Goal: Task Accomplishment & Management: Manage account settings

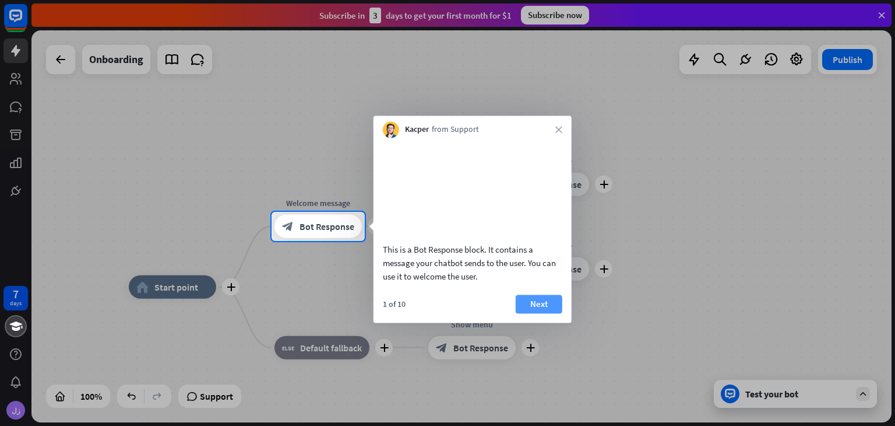
click at [550, 313] on button "Next" at bounding box center [539, 303] width 47 height 19
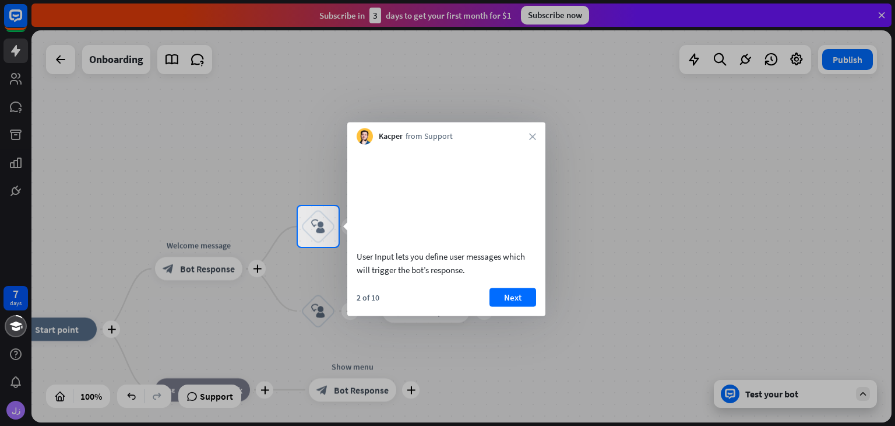
click at [526, 142] on div "Kacper from Support close" at bounding box center [446, 133] width 198 height 22
click at [534, 131] on div "Kacper from Support close" at bounding box center [446, 133] width 198 height 22
click at [533, 137] on icon "close" at bounding box center [532, 136] width 7 height 7
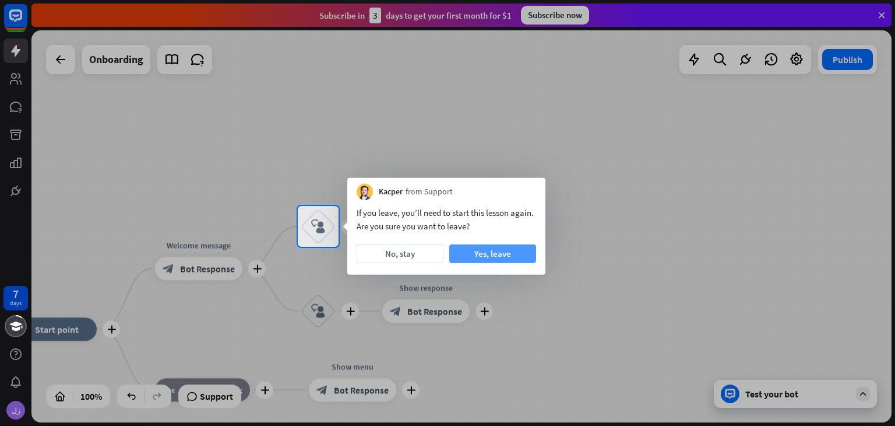
click at [472, 260] on button "Yes, leave" at bounding box center [492, 253] width 87 height 19
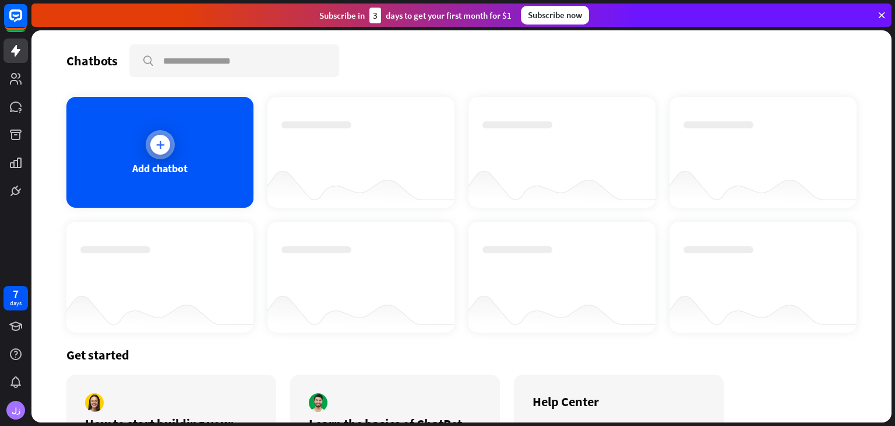
click at [217, 139] on div "Add chatbot" at bounding box center [159, 152] width 187 height 111
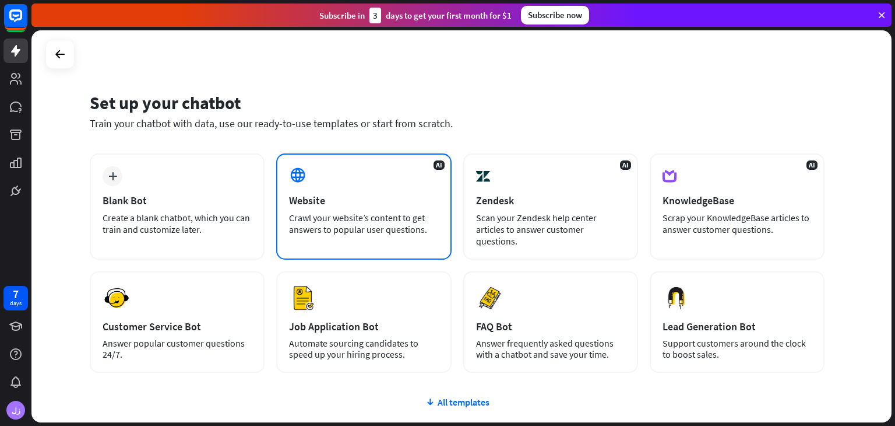
click at [335, 178] on div "AI Website Crawl your website’s content to get answers to popular user question…" at bounding box center [363, 206] width 175 height 106
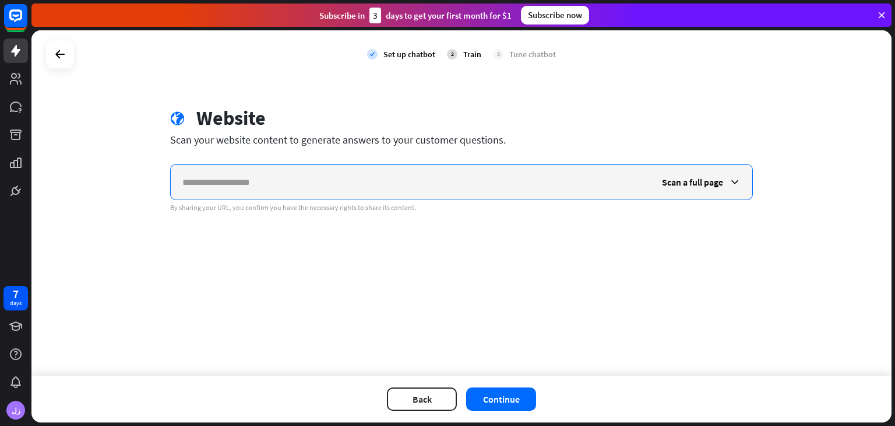
paste input "**********"
type input "**********"
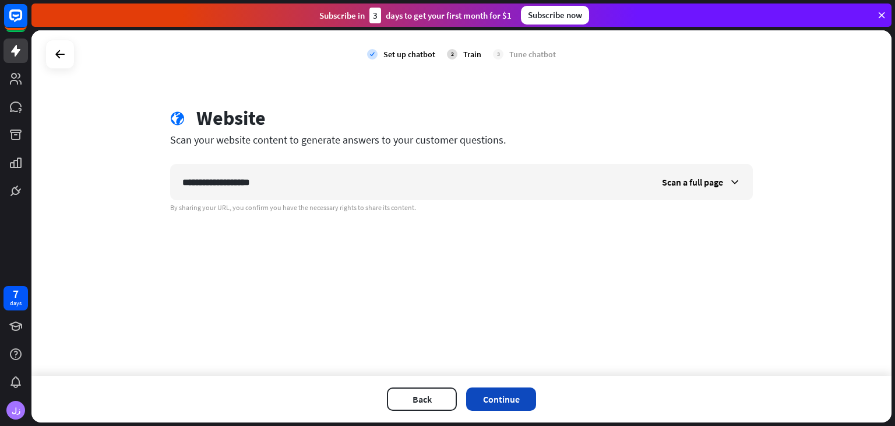
click at [493, 396] on button "Continue" at bounding box center [501, 398] width 70 height 23
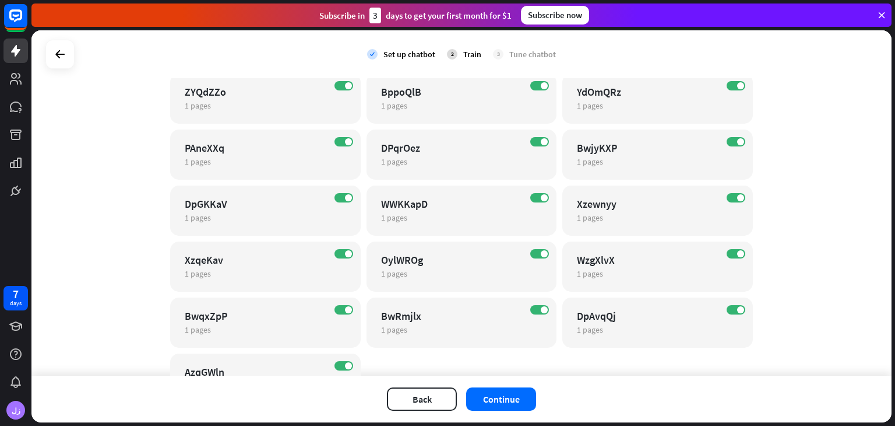
scroll to position [17091, 0]
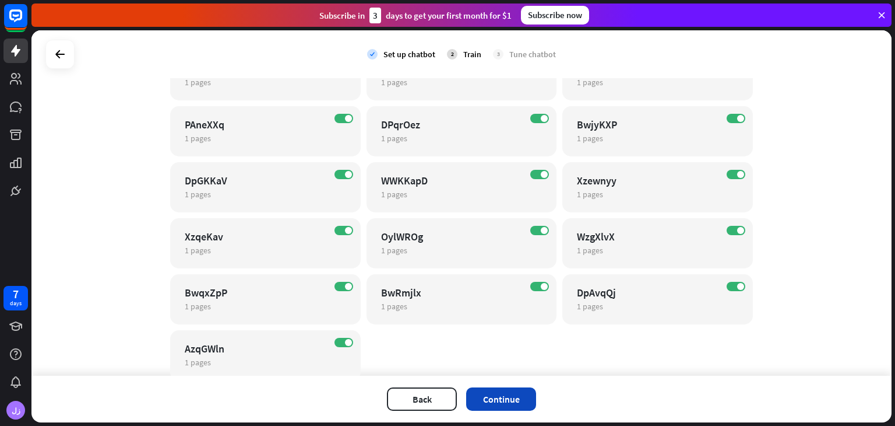
click at [515, 402] on button "Continue" at bounding box center [501, 398] width 70 height 23
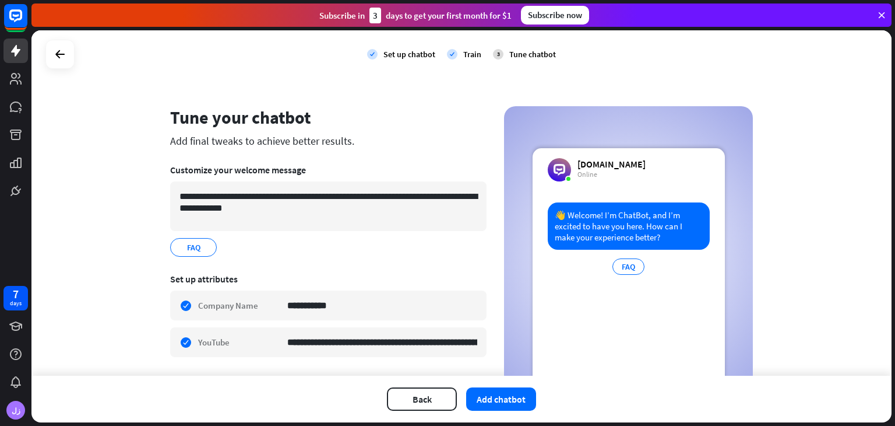
click at [781, 139] on div "**********" at bounding box center [461, 202] width 860 height 345
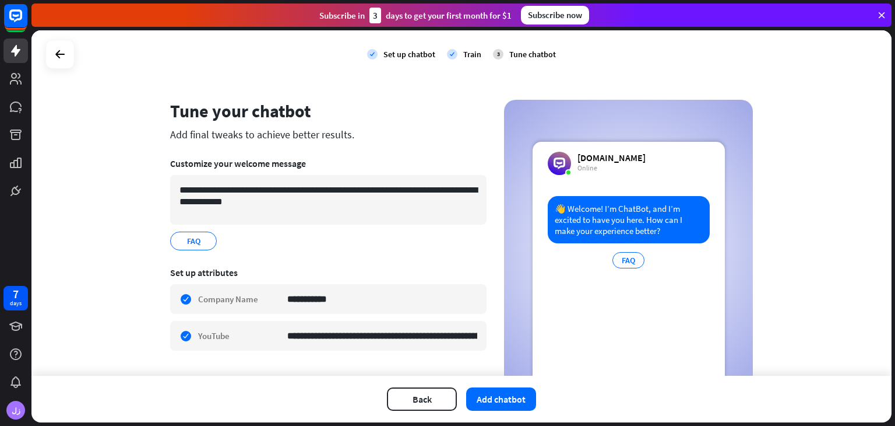
scroll to position [0, 0]
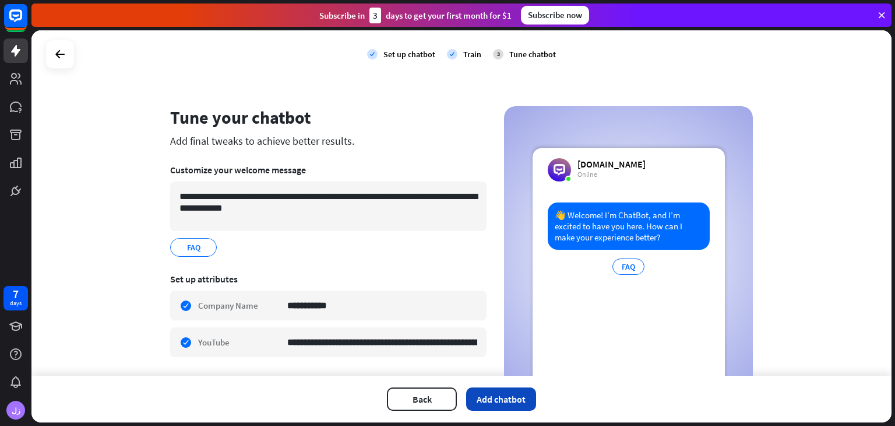
click at [496, 393] on button "Add chatbot" at bounding box center [501, 398] width 70 height 23
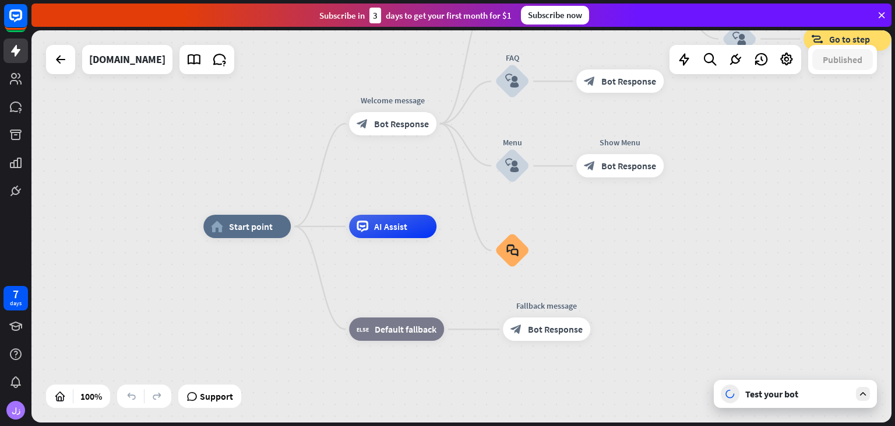
click at [697, 212] on div "home_2 Start point Welcome message block_bot_response Bot Response Back to Menu…" at bounding box center [461, 226] width 860 height 392
click at [786, 58] on icon at bounding box center [786, 59] width 15 height 15
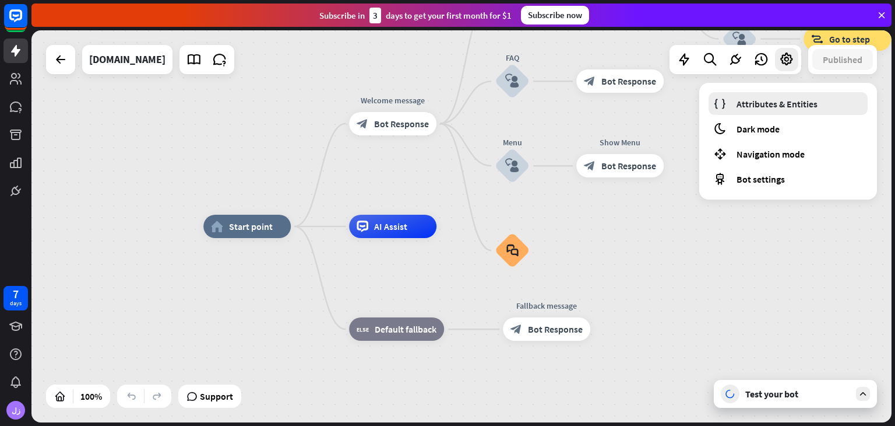
click at [751, 93] on link "Attributes & Entities" at bounding box center [788, 103] width 159 height 23
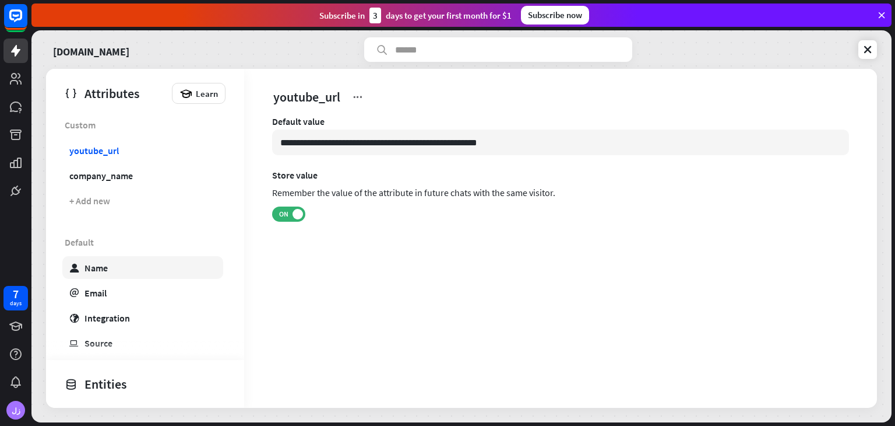
click at [94, 271] on div "Name" at bounding box center [96, 268] width 23 height 12
type input "*******"
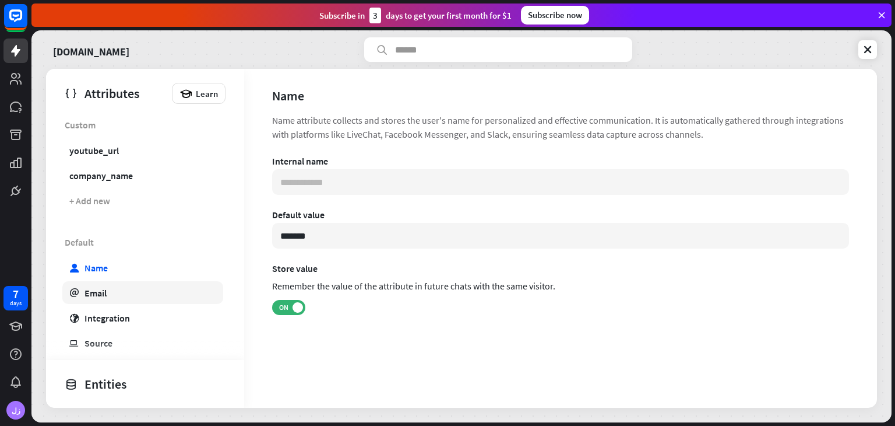
click at [92, 300] on link "email Email" at bounding box center [142, 292] width 161 height 23
type input "**********"
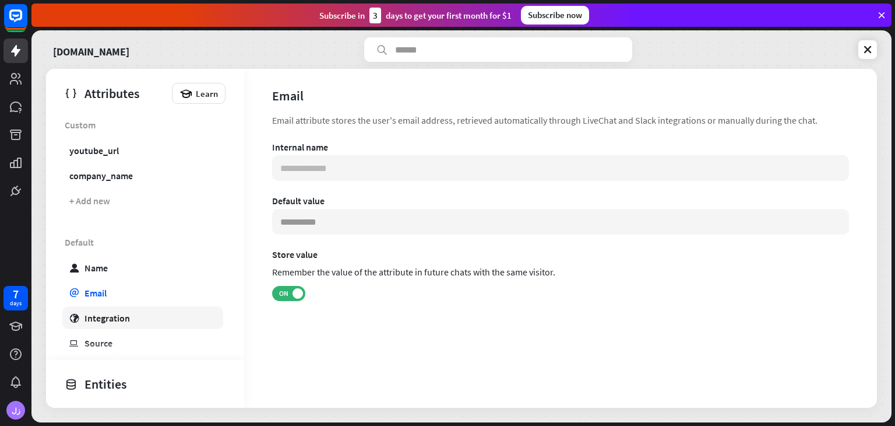
click at [90, 322] on div "Integration" at bounding box center [107, 318] width 45 height 12
type input "***"
type input "**********"
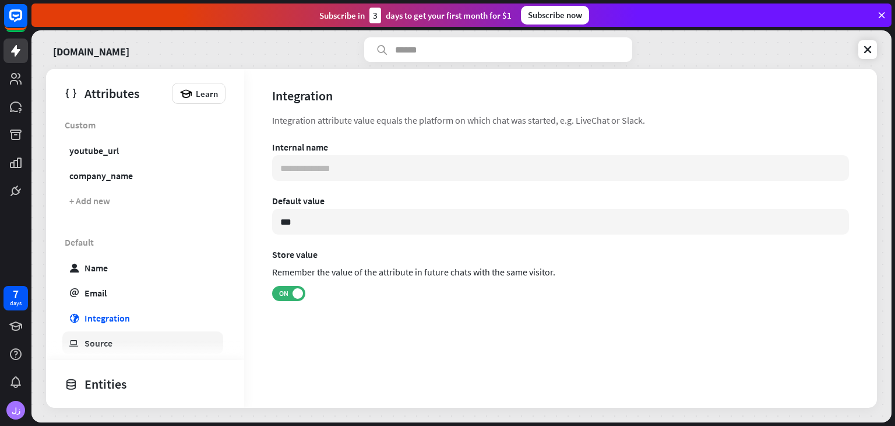
click at [95, 348] on link "ip Source" at bounding box center [142, 342] width 161 height 23
type input "**********"
click at [872, 54] on icon at bounding box center [868, 50] width 12 height 12
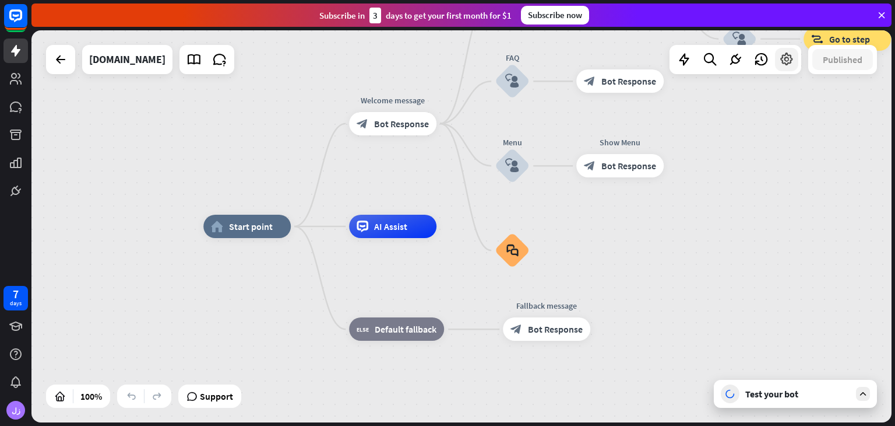
click at [793, 61] on icon at bounding box center [786, 59] width 15 height 15
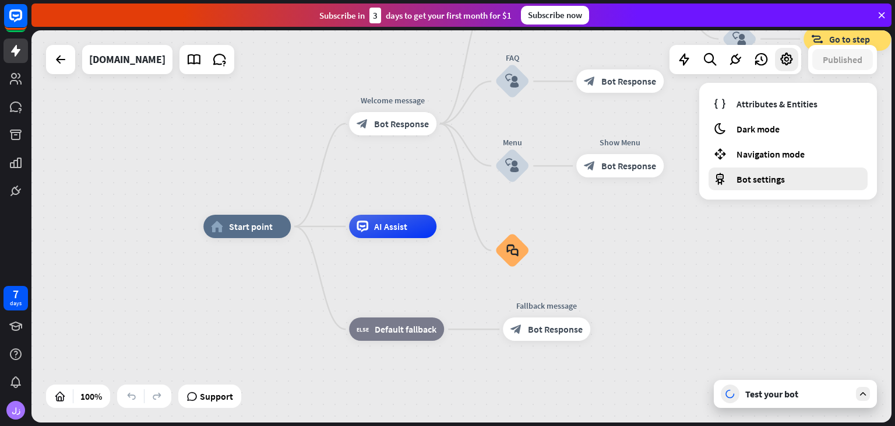
click at [751, 175] on span "Bot settings" at bounding box center [761, 179] width 48 height 12
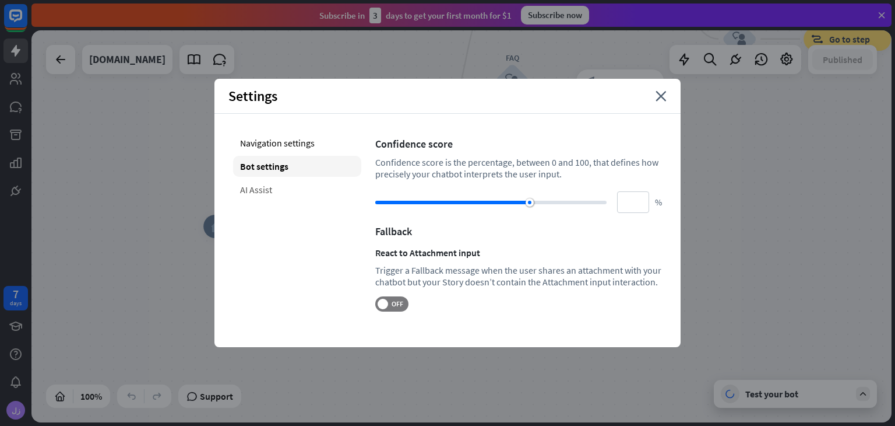
click at [269, 198] on div "AI Assist" at bounding box center [297, 189] width 128 height 21
type input "**"
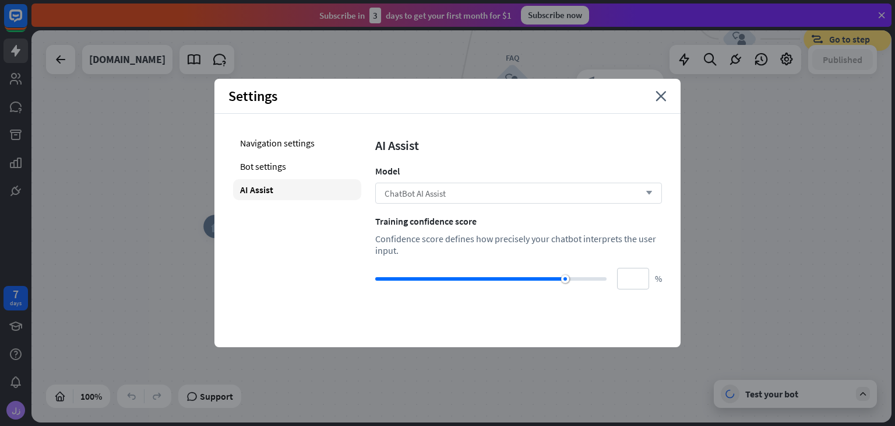
click at [481, 203] on div "ChatBot AI Assist arrow_down" at bounding box center [518, 192] width 287 height 21
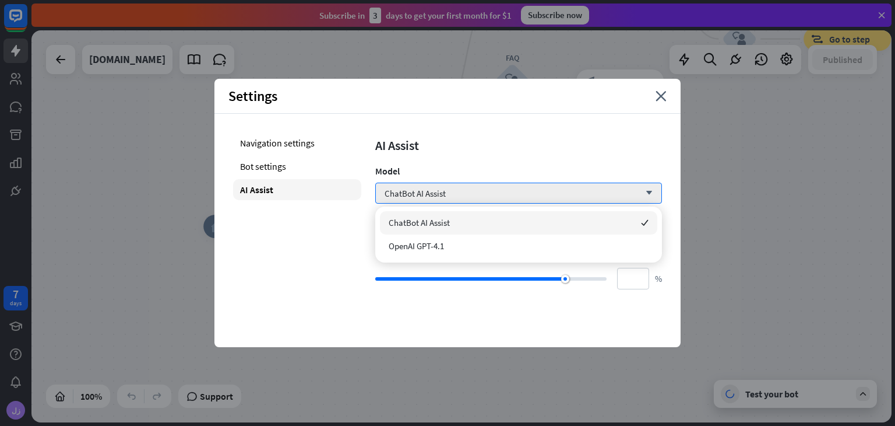
click at [663, 102] on div "Settings close" at bounding box center [448, 96] width 466 height 35
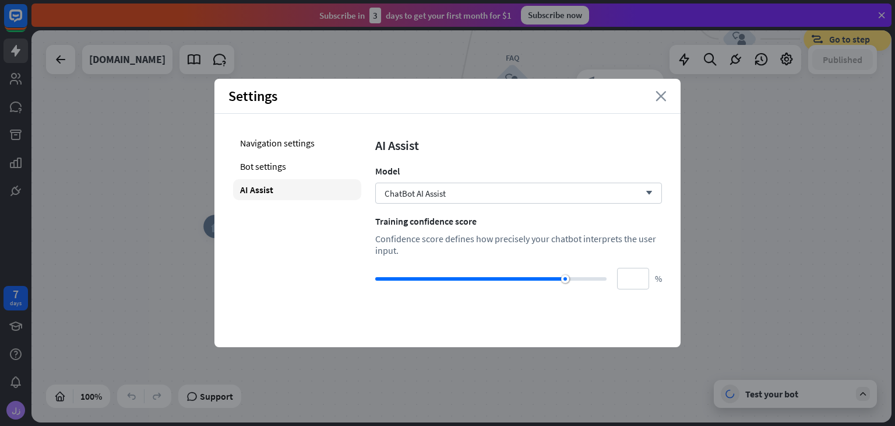
click at [662, 99] on icon "close" at bounding box center [661, 96] width 11 height 10
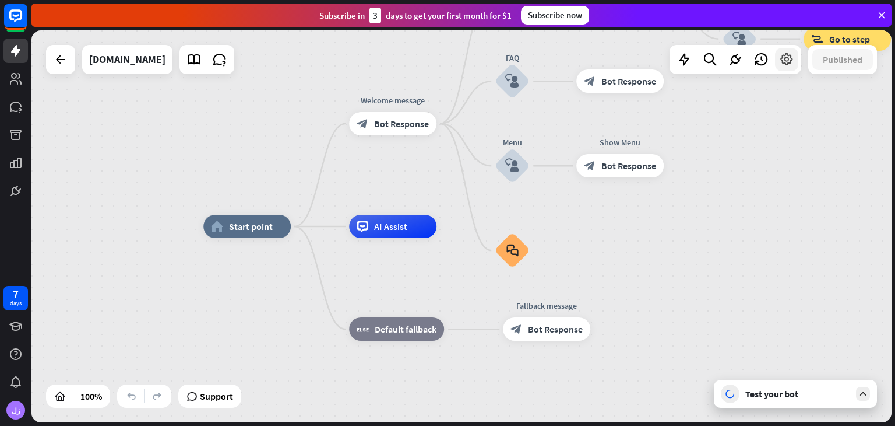
click at [794, 62] on icon at bounding box center [786, 59] width 15 height 15
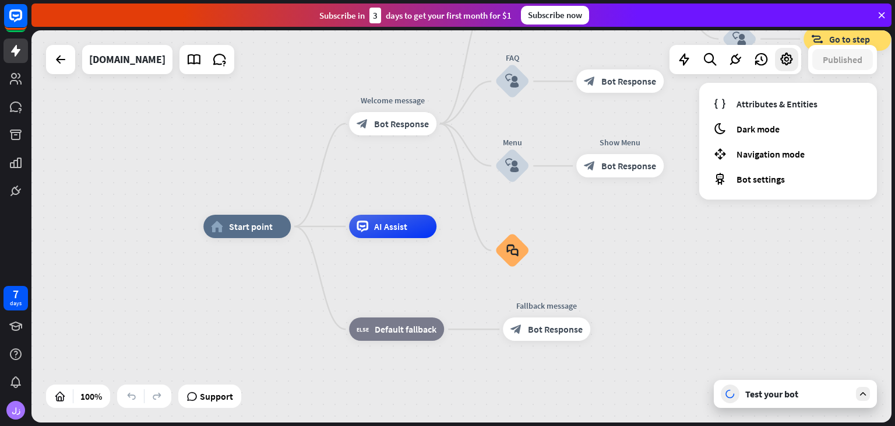
click at [130, 150] on div "home_2 Start point Welcome message block_bot_response Bot Response Back to Menu…" at bounding box center [461, 226] width 860 height 392
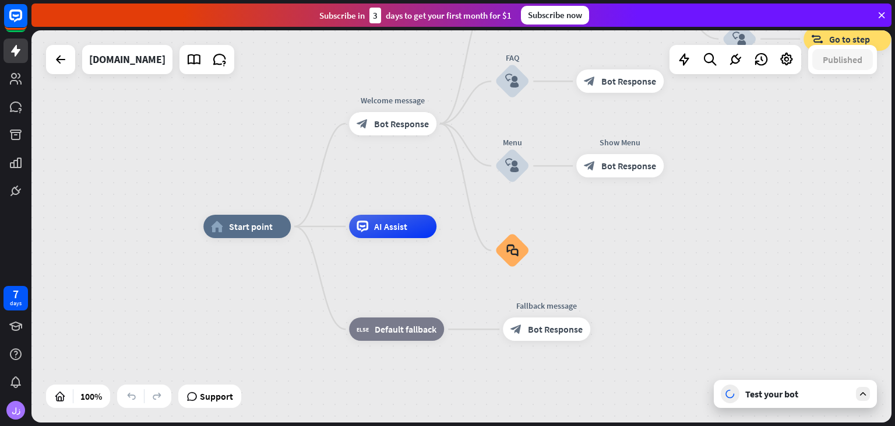
click at [829, 395] on div "Test your bot" at bounding box center [798, 394] width 105 height 12
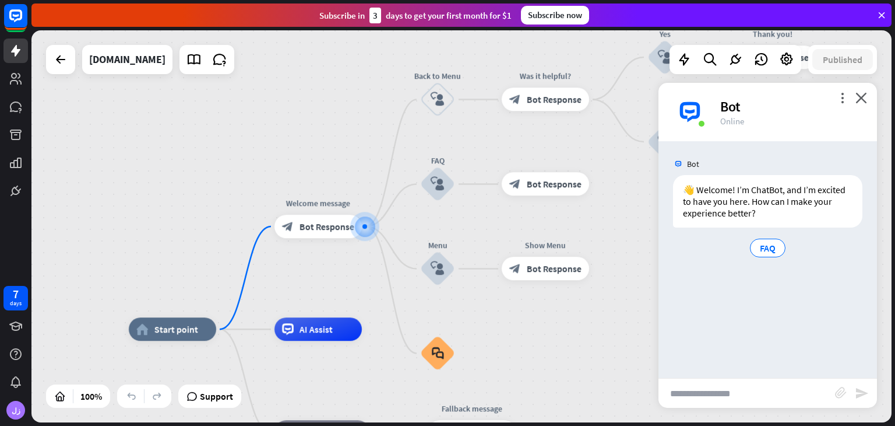
click at [793, 395] on input "text" at bounding box center [747, 392] width 177 height 29
type input "******"
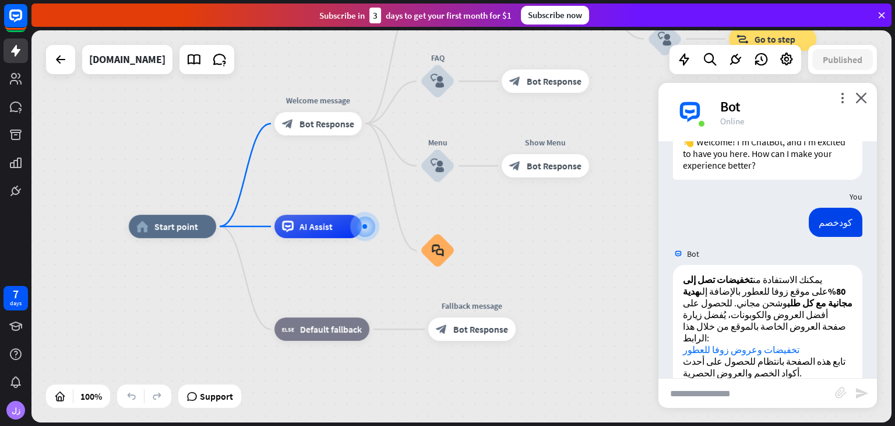
scroll to position [63, 0]
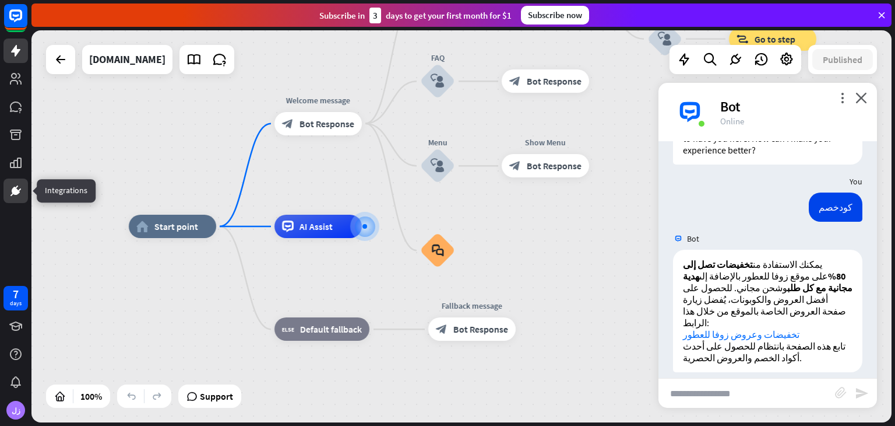
click at [18, 190] on icon at bounding box center [19, 189] width 3 height 3
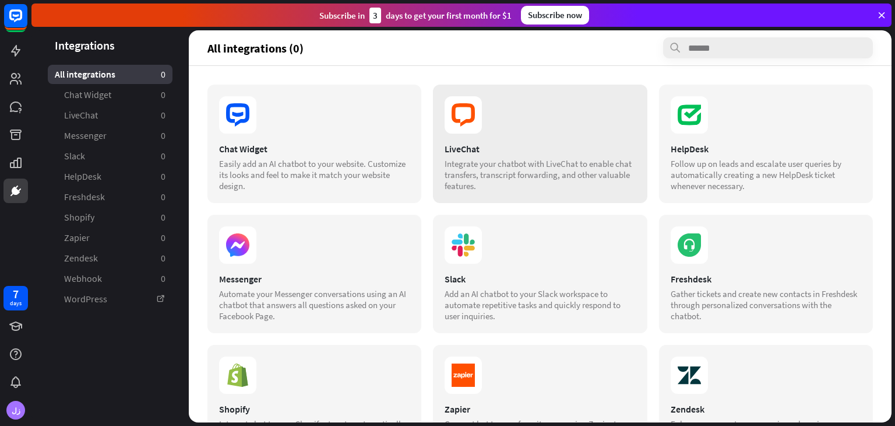
click at [520, 158] on div "Integrate your chatbot with LiveChat to enable chat transfers, transcript forwa…" at bounding box center [540, 174] width 191 height 33
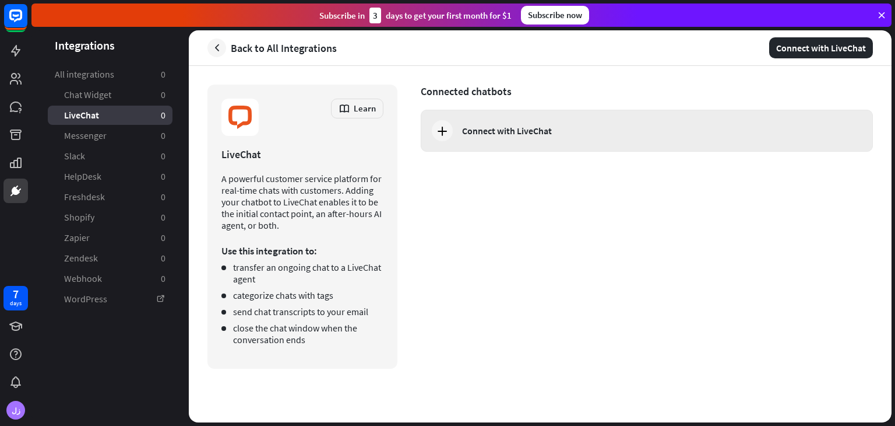
click at [455, 131] on div "Connect with LiveChat" at bounding box center [647, 131] width 452 height 42
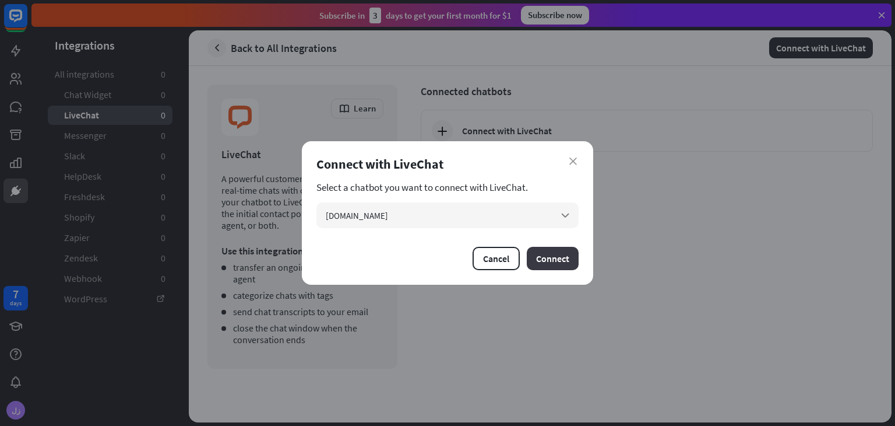
click at [559, 262] on button "Connect" at bounding box center [553, 258] width 52 height 23
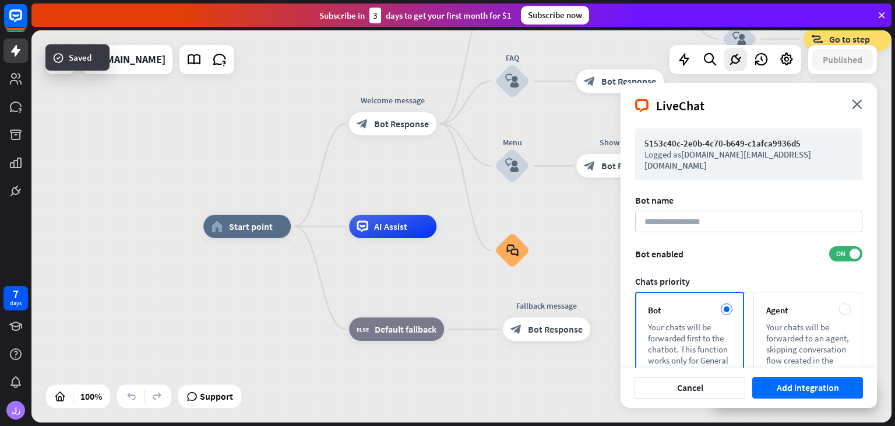
scroll to position [61, 0]
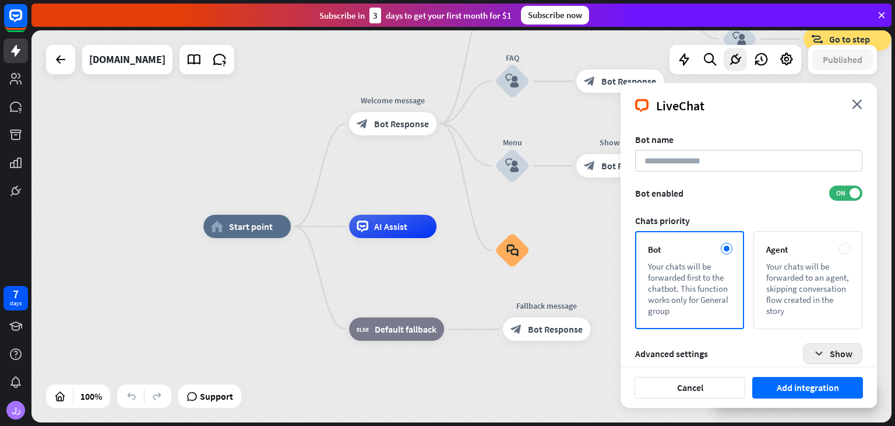
click at [815, 347] on icon "button" at bounding box center [819, 353] width 12 height 12
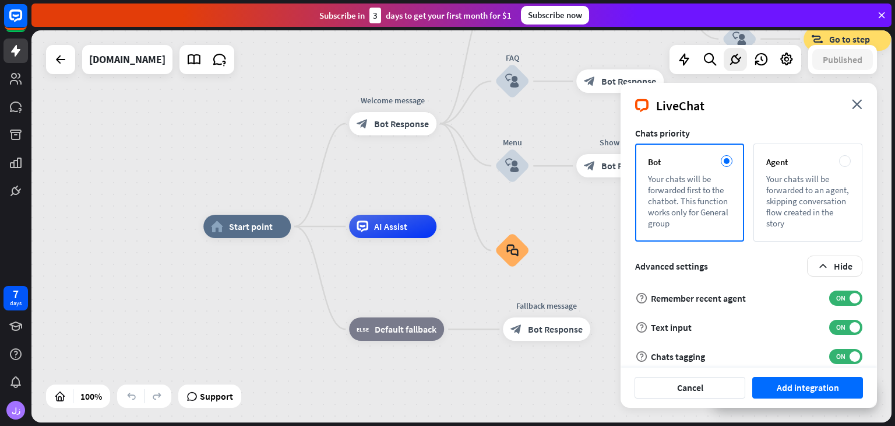
scroll to position [126, 0]
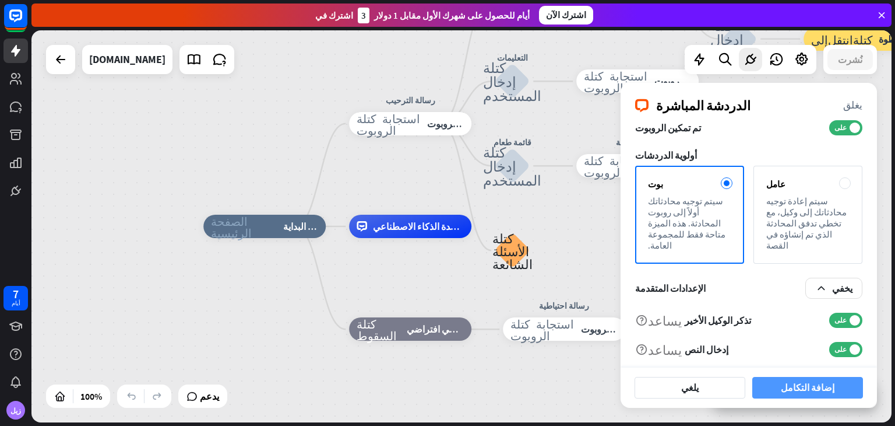
click at [798, 386] on font "إضافة التكامل" at bounding box center [808, 387] width 54 height 12
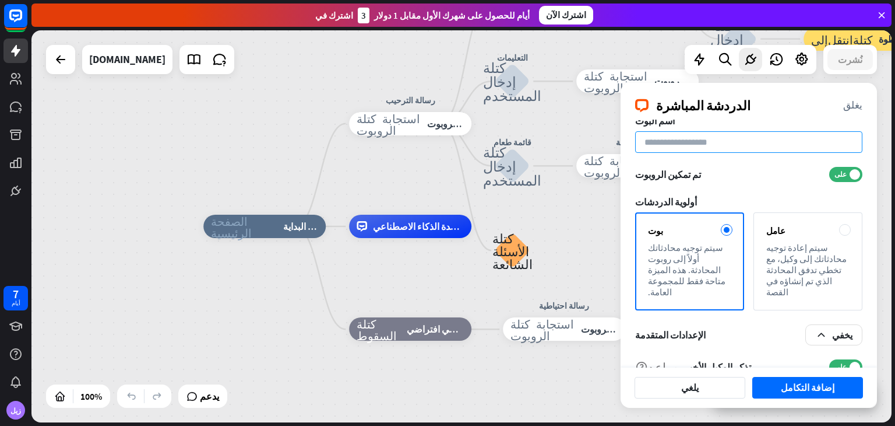
type input "*"
type input "********"
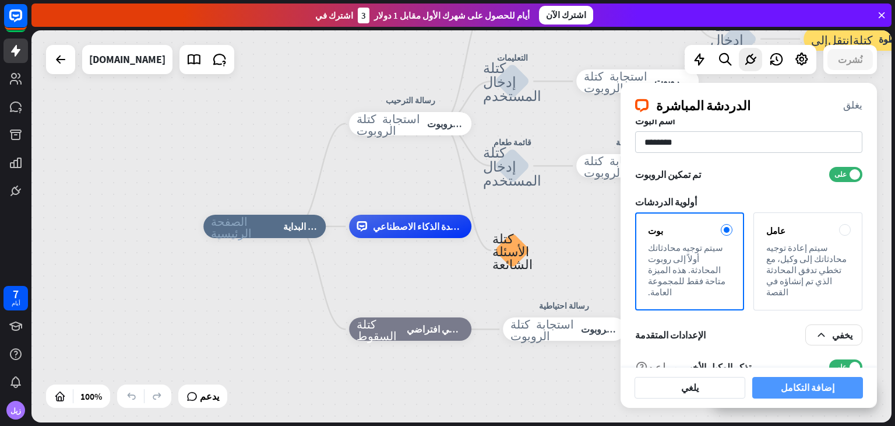
click at [815, 387] on font "إضافة التكامل" at bounding box center [808, 387] width 54 height 12
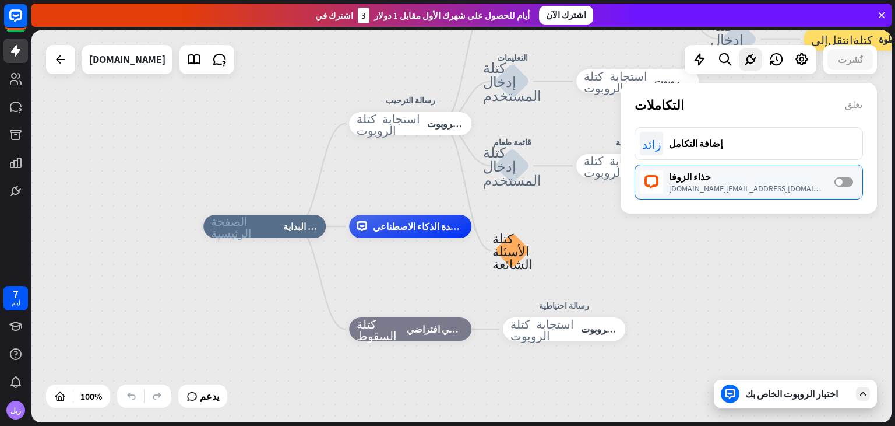
click at [837, 182] on span at bounding box center [839, 181] width 7 height 7
click at [743, 271] on div "الصفحة الرئيسية_2 نقطة البداية رسالة الترحيب استجابة كتلة الروبوت استجابة الروب…" at bounding box center [633, 422] width 860 height 392
click at [807, 67] on div at bounding box center [802, 59] width 23 height 23
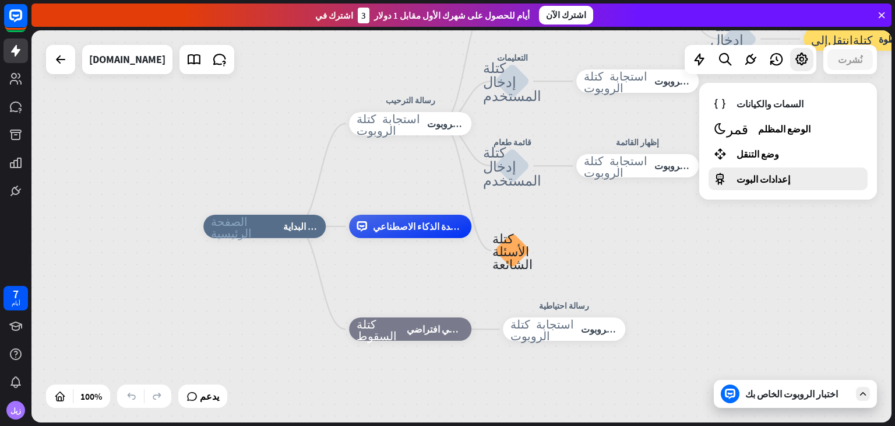
click at [758, 182] on font "إعدادات البوت" at bounding box center [764, 179] width 54 height 12
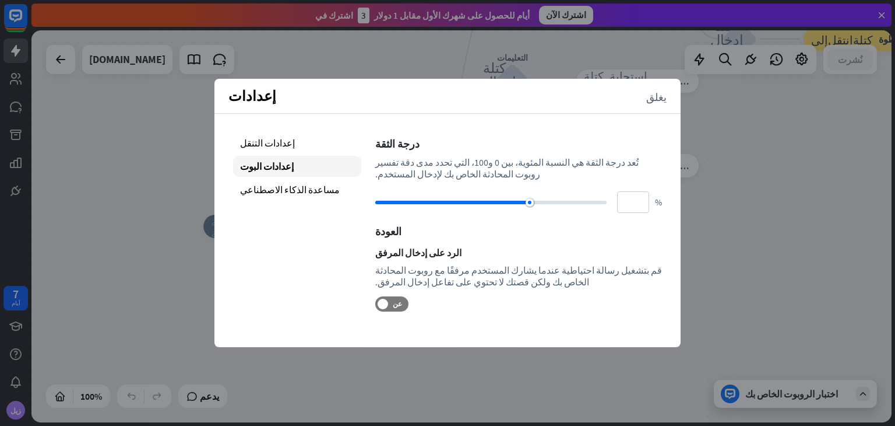
click at [649, 96] on div "إعدادات يغلق" at bounding box center [448, 96] width 466 height 35
click at [657, 95] on font "يغلق" at bounding box center [657, 96] width 20 height 10
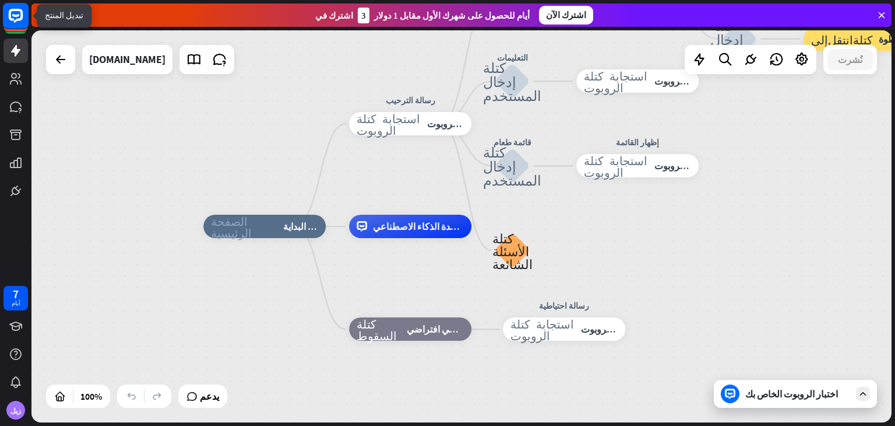
click at [18, 10] on icon at bounding box center [16, 16] width 14 height 14
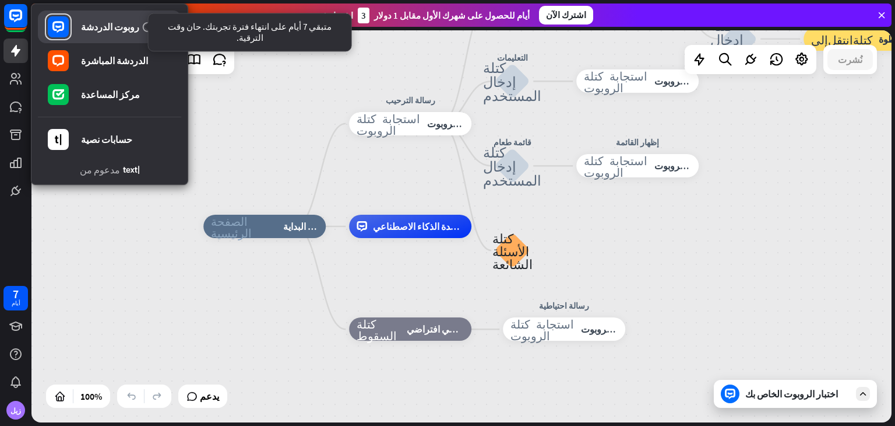
click at [142, 31] on icon at bounding box center [148, 27] width 12 height 12
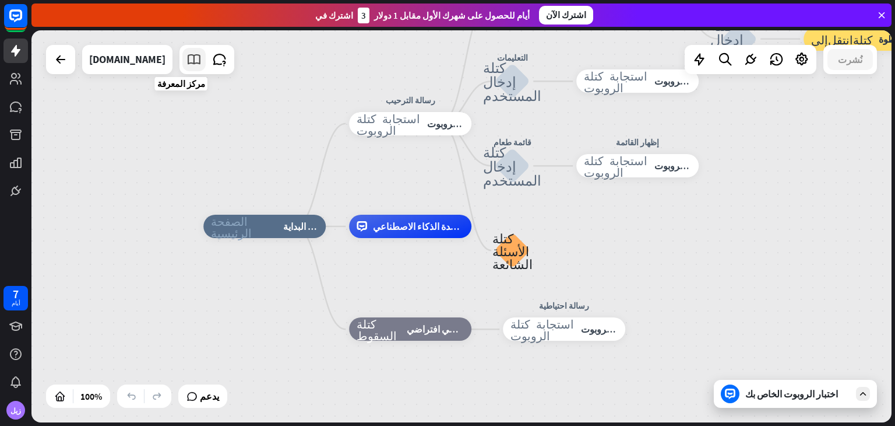
click at [187, 59] on icon at bounding box center [194, 59] width 15 height 15
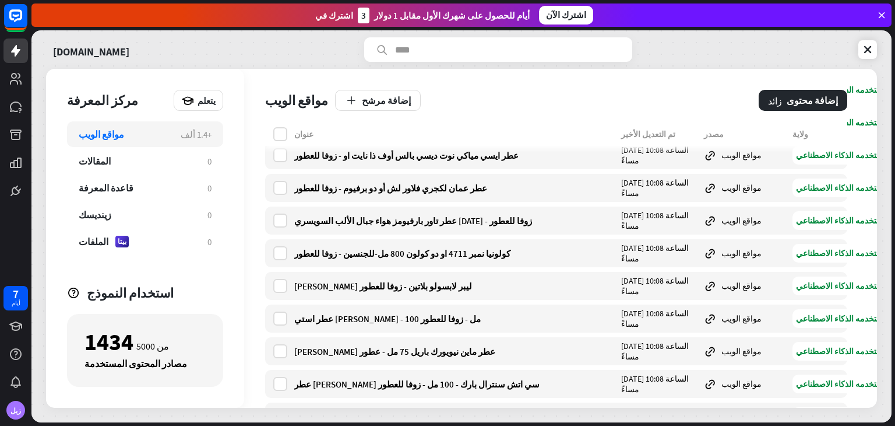
scroll to position [208, 0]
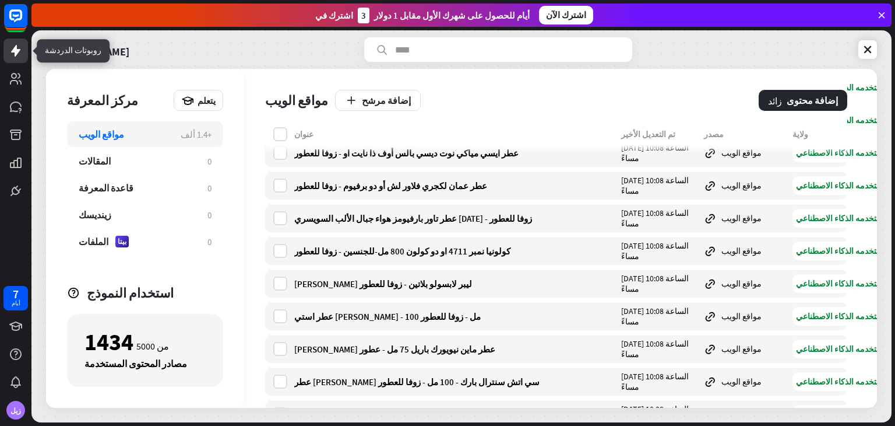
click at [11, 61] on link at bounding box center [15, 50] width 24 height 24
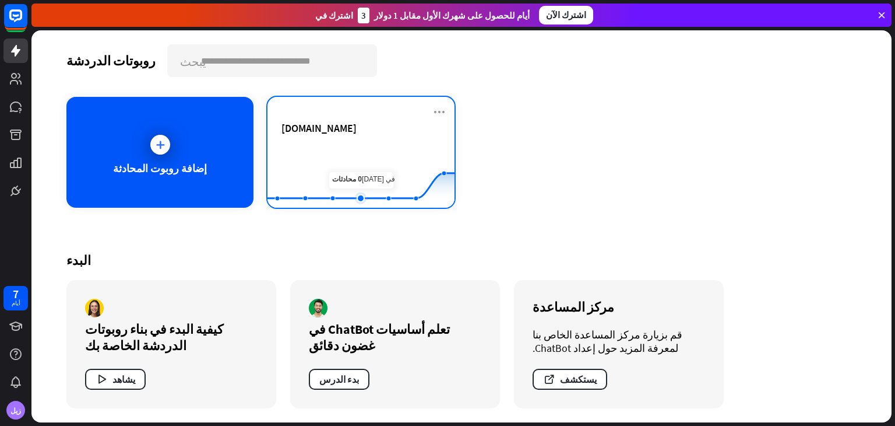
click at [353, 180] on rect at bounding box center [361, 178] width 187 height 73
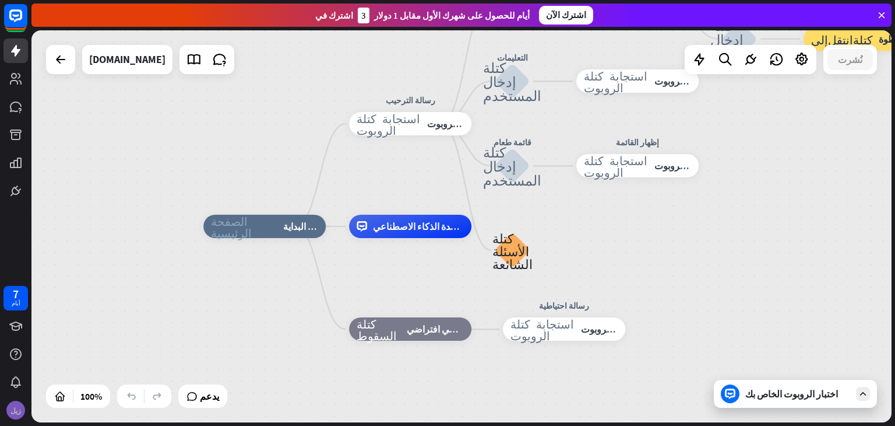
click at [16, 406] on font "زيل" at bounding box center [15, 410] width 10 height 9
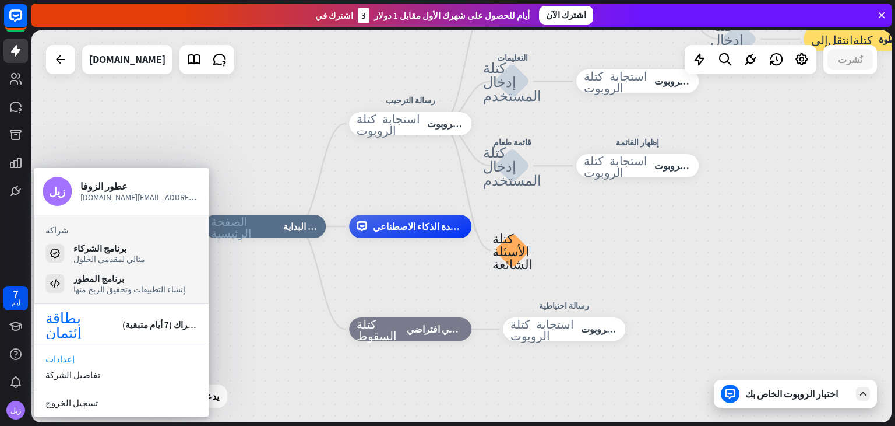
click at [64, 357] on font "إعدادات" at bounding box center [59, 358] width 29 height 11
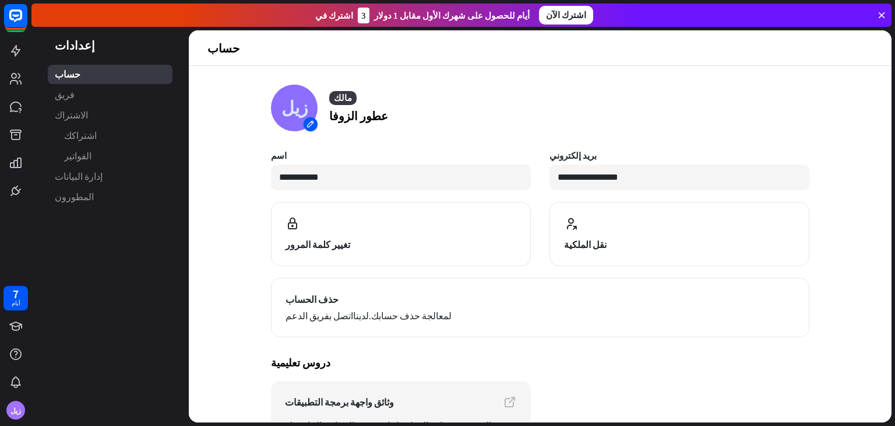
click at [305, 124] on div "زيل" at bounding box center [294, 108] width 47 height 47
click at [312, 156] on div "تحميل من الجهاز" at bounding box center [317, 149] width 85 height 21
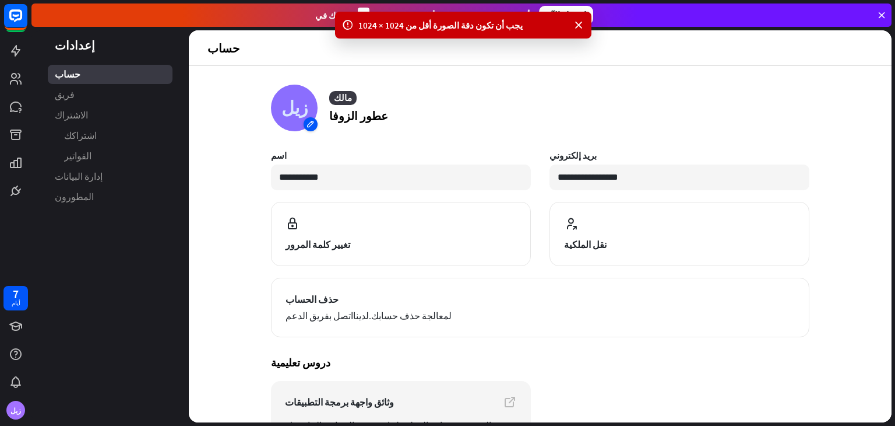
click at [307, 121] on div "زيل" at bounding box center [294, 108] width 47 height 47
click at [310, 143] on div "تحميل من الجهاز" at bounding box center [317, 149] width 85 height 21
click at [307, 124] on div "زيل" at bounding box center [294, 108] width 47 height 47
click at [289, 108] on div "زيل" at bounding box center [294, 108] width 47 height 47
click at [306, 147] on font "تحميل من الجهاز" at bounding box center [324, 150] width 59 height 11
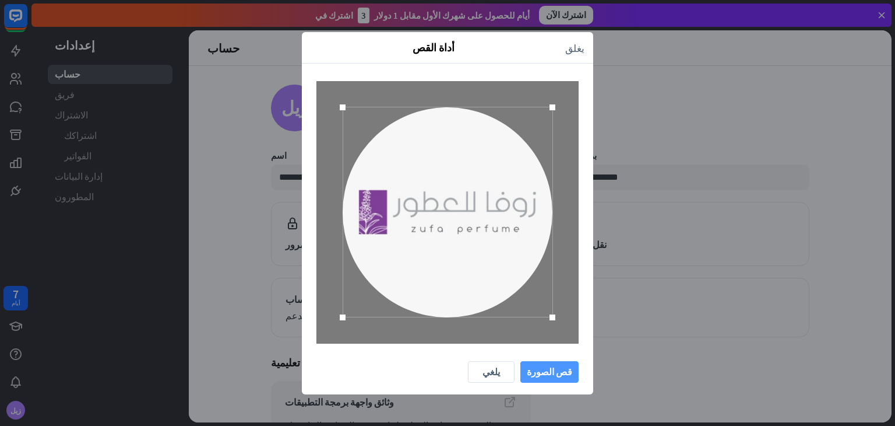
click at [567, 371] on font "قص الصورة" at bounding box center [549, 372] width 45 height 12
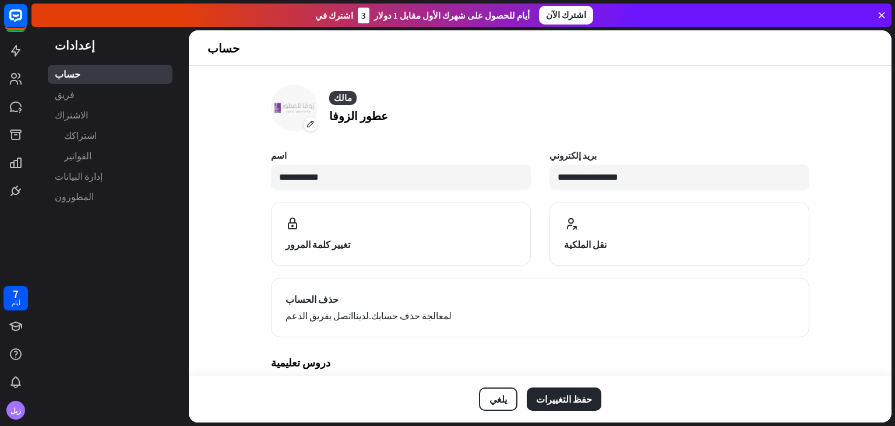
click at [342, 113] on font "عطور الزوفا" at bounding box center [358, 115] width 59 height 15
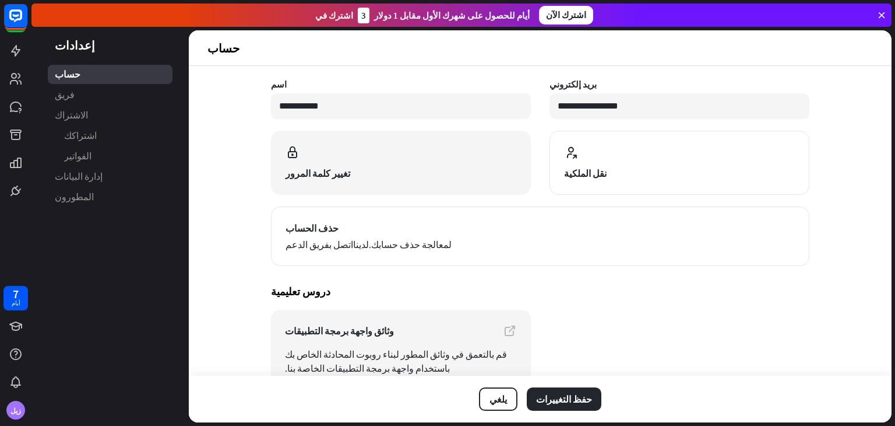
scroll to position [91, 0]
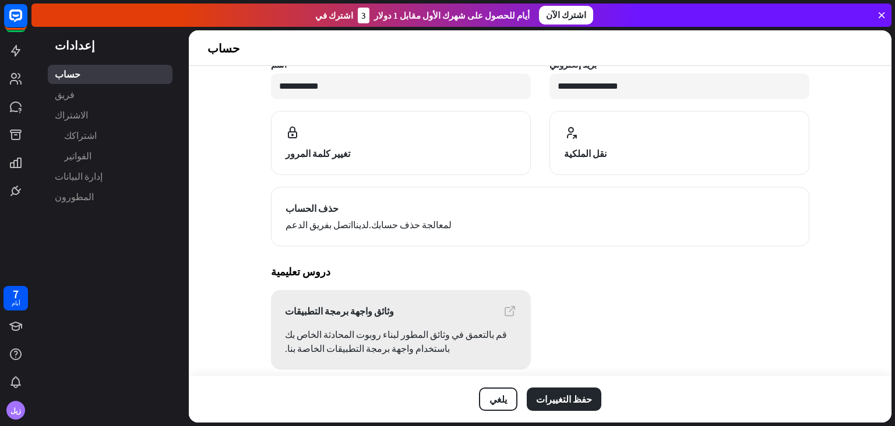
click at [416, 320] on link "وثائق واجهة برمجة التطبيقات قم بالتعمق في وثائق المطور لبناء روبوت المحادثة الخ…" at bounding box center [401, 329] width 260 height 79
